Goal: Book appointment/travel/reservation

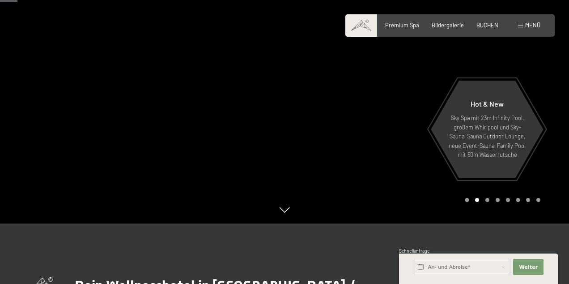
scroll to position [133, 0]
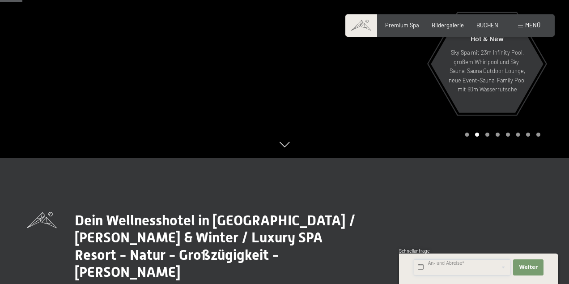
click at [459, 268] on input "text" at bounding box center [462, 267] width 97 height 16
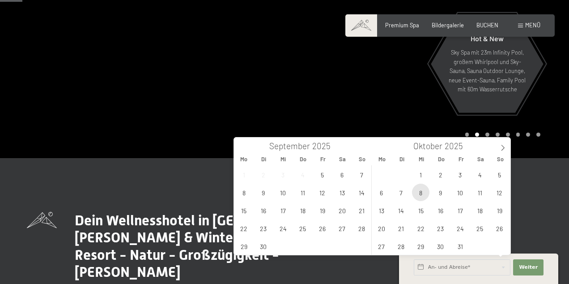
click at [417, 191] on span "8" at bounding box center [420, 191] width 17 height 17
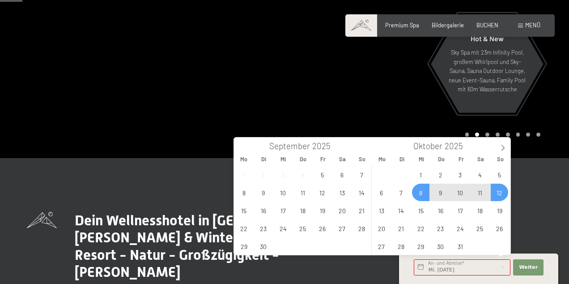
click at [499, 192] on span "12" at bounding box center [499, 191] width 17 height 17
type input "Mi. 08.10.2025 - So. 12.10.2025"
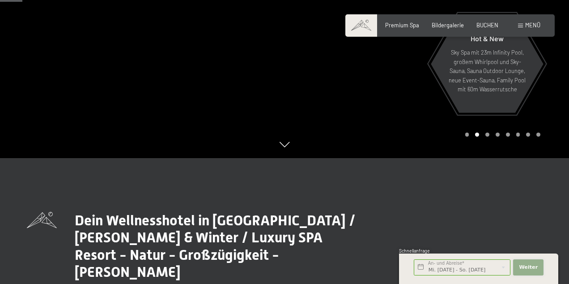
click at [530, 268] on span "Weiter" at bounding box center [528, 266] width 19 height 7
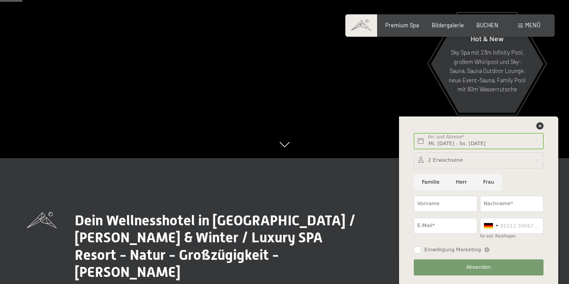
click at [454, 160] on div at bounding box center [479, 160] width 130 height 16
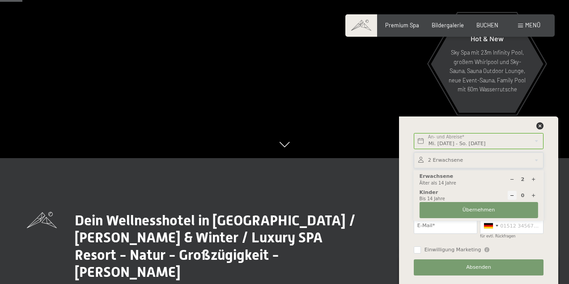
click at [533, 193] on icon at bounding box center [533, 195] width 5 height 5
type input "1"
select select
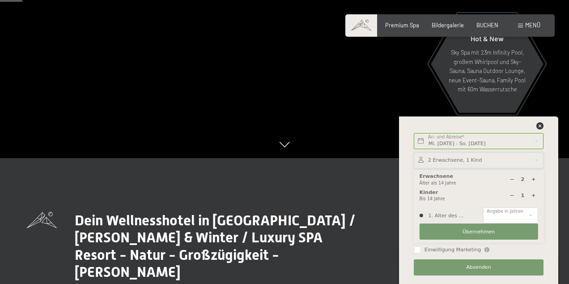
click at [533, 193] on icon at bounding box center [533, 195] width 5 height 5
type input "2"
select select
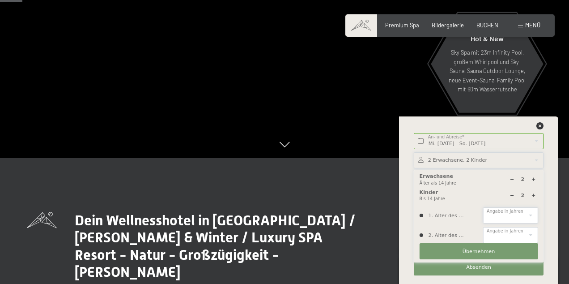
select select "12"
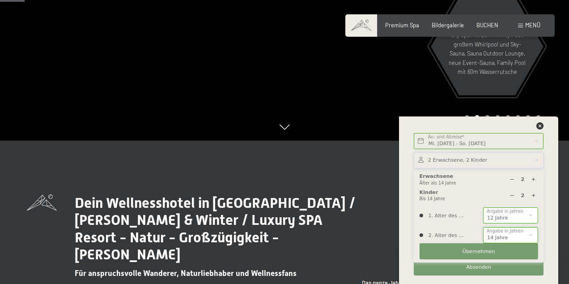
scroll to position [151, 0]
select select "0"
click at [535, 178] on icon at bounding box center [533, 179] width 5 height 5
type input "3"
click at [473, 249] on span "Übernehmen" at bounding box center [479, 251] width 33 height 7
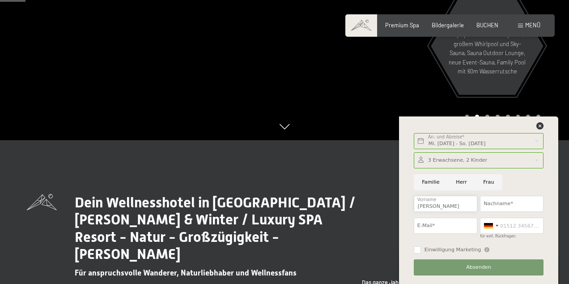
type input "Patrick"
type input "Rüedi"
type input "patrickrueedi@mac.com"
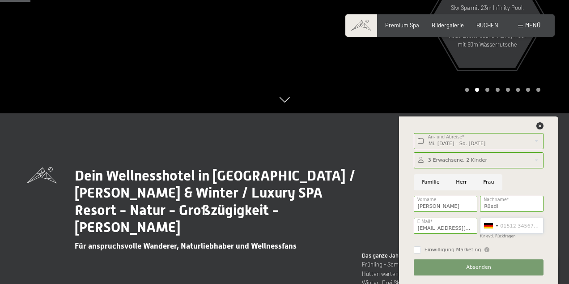
scroll to position [179, 0]
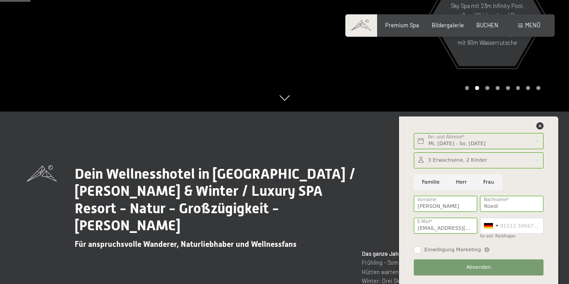
click at [419, 249] on input "Einwilligung Marketing" at bounding box center [417, 249] width 7 height 7
checkbox input "true"
click at [470, 265] on span "Absenden" at bounding box center [478, 266] width 25 height 7
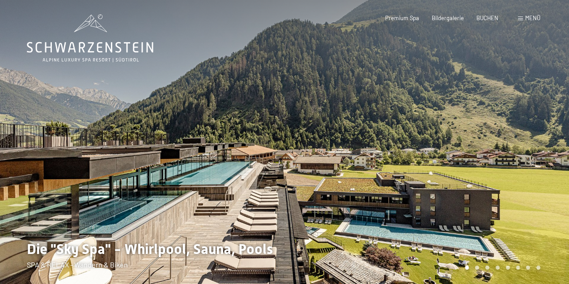
click at [404, 172] on div at bounding box center [427, 145] width 285 height 291
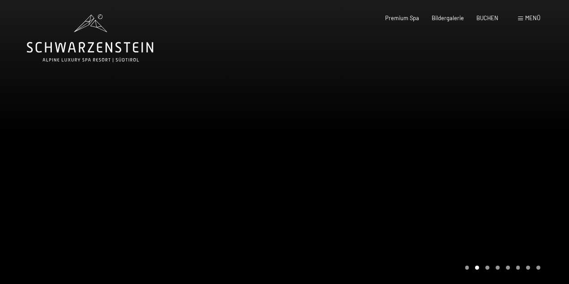
click at [448, 177] on div at bounding box center [427, 145] width 285 height 291
